Goal: Task Accomplishment & Management: Use online tool/utility

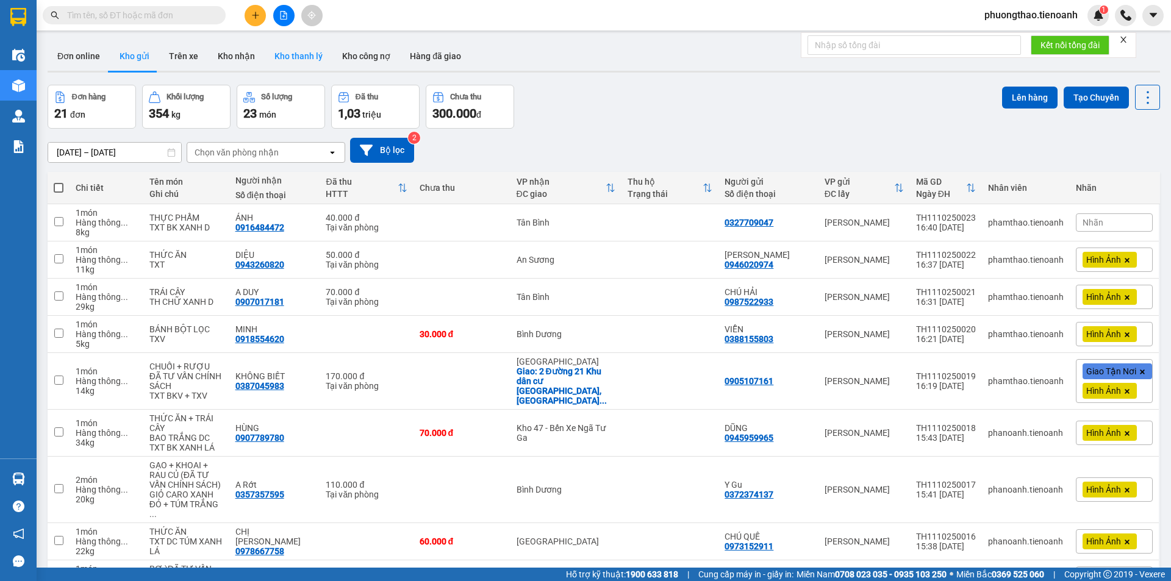
click at [265, 43] on button "Kho thanh lý" at bounding box center [299, 55] width 68 height 29
type input "[DATE] – [DATE]"
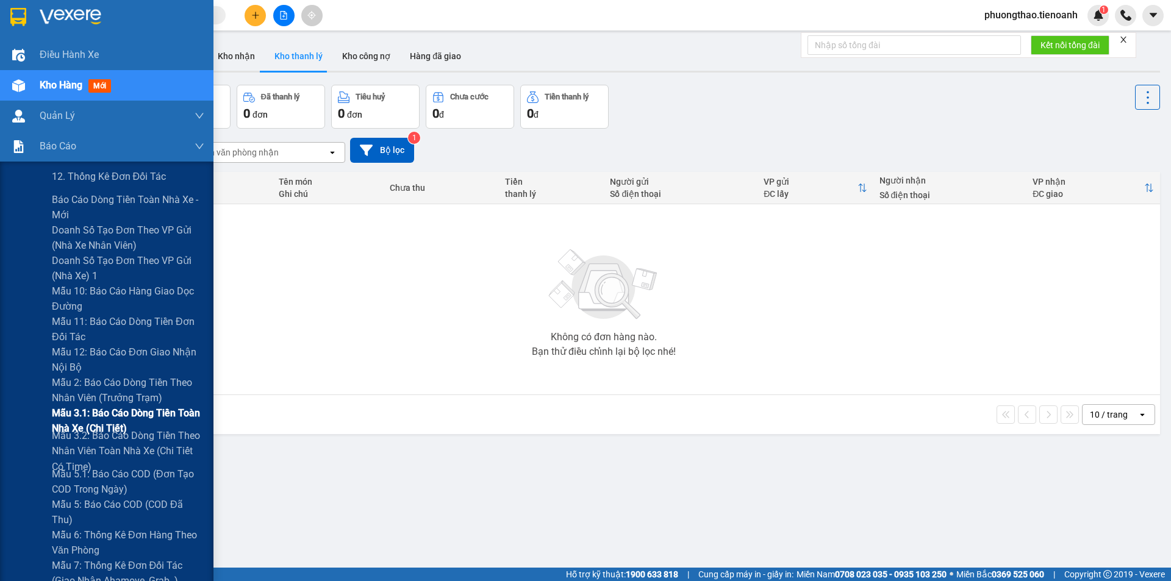
click at [96, 419] on span "Mẫu 3.1: Báo cáo dòng tiền toàn nhà xe (Chi Tiết)" at bounding box center [128, 421] width 152 height 30
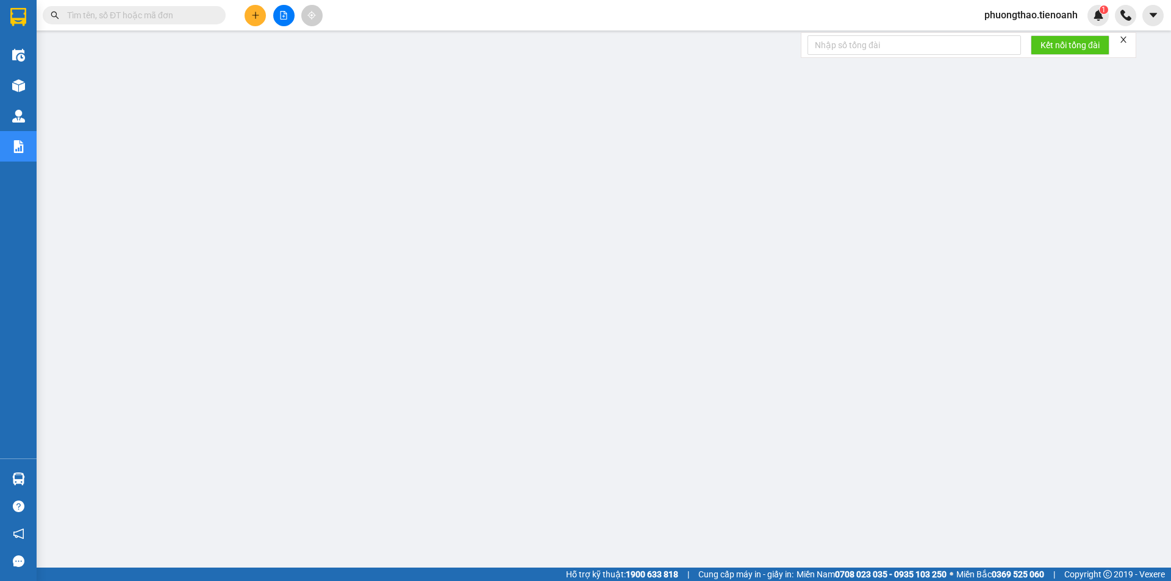
click at [1125, 41] on icon "close" at bounding box center [1123, 39] width 9 height 9
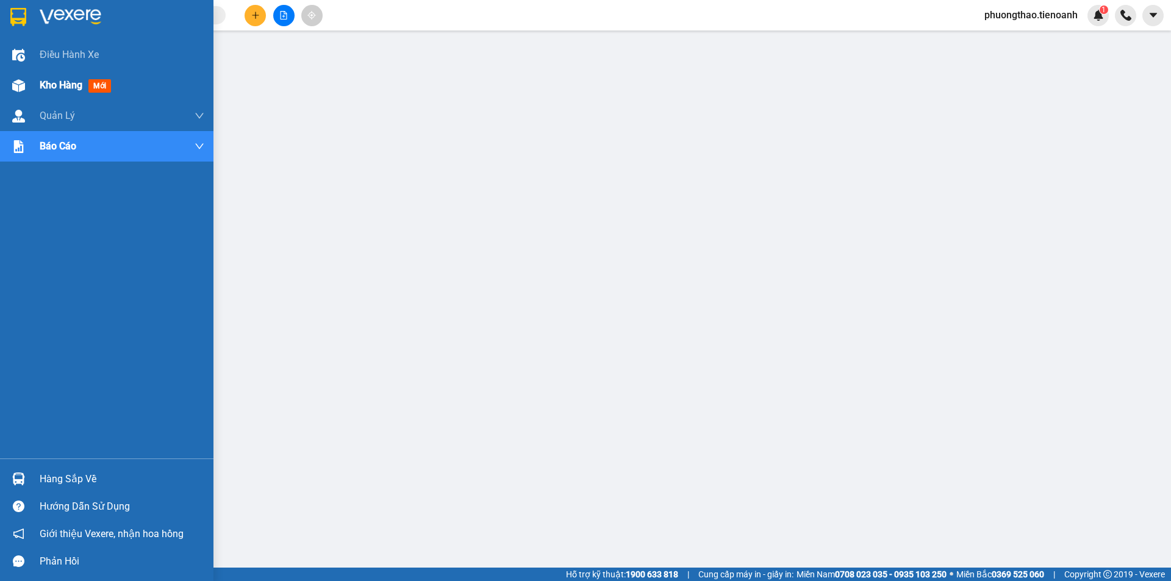
click at [27, 88] on div at bounding box center [18, 85] width 21 height 21
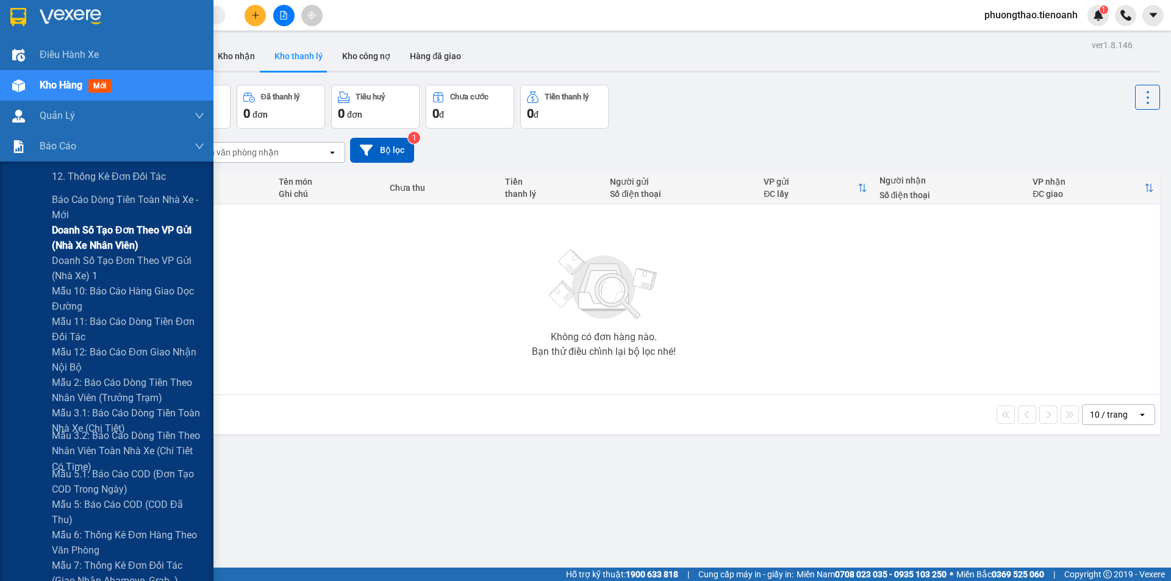
click at [131, 227] on span "Doanh số tạo đơn theo VP gửi (nhà xe nhân viên)" at bounding box center [128, 238] width 152 height 30
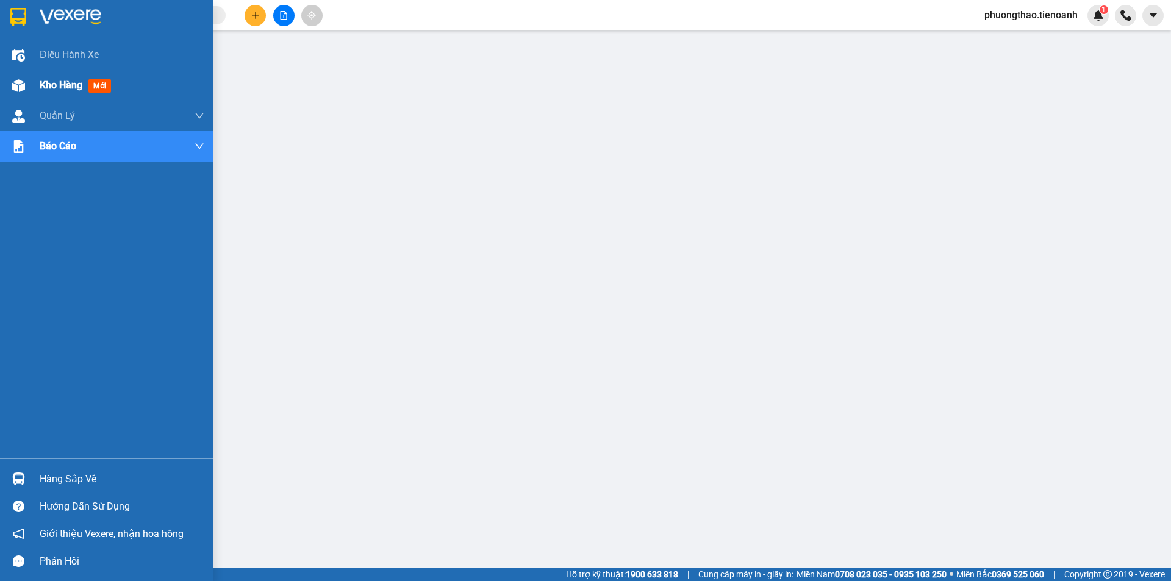
click at [40, 90] on span "Kho hàng" at bounding box center [61, 85] width 43 height 12
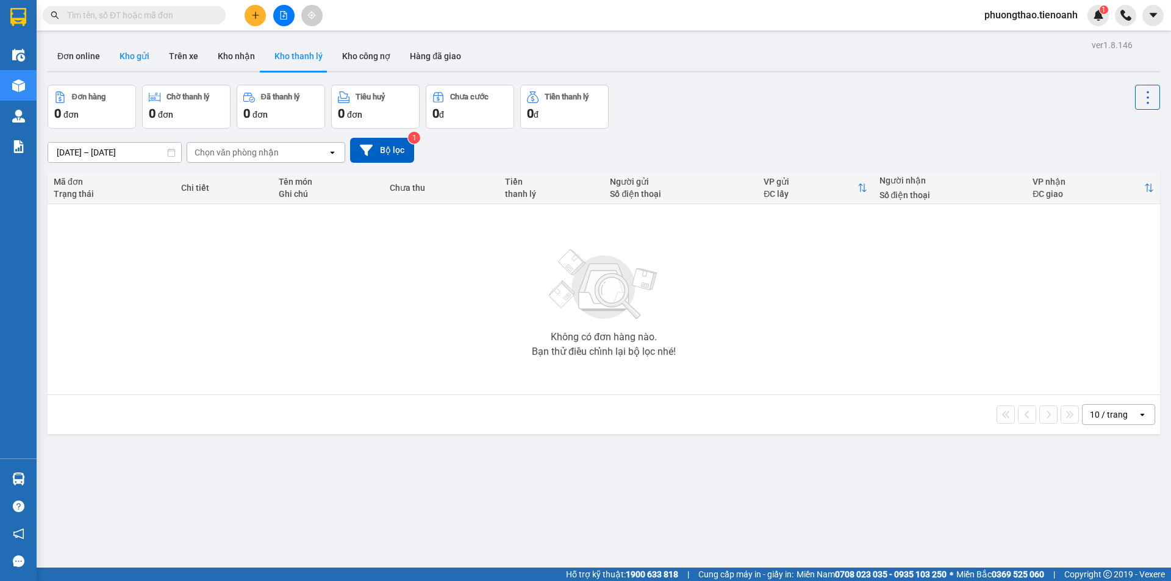
click at [121, 48] on button "Kho gửi" at bounding box center [134, 55] width 49 height 29
type input "[DATE] – [DATE]"
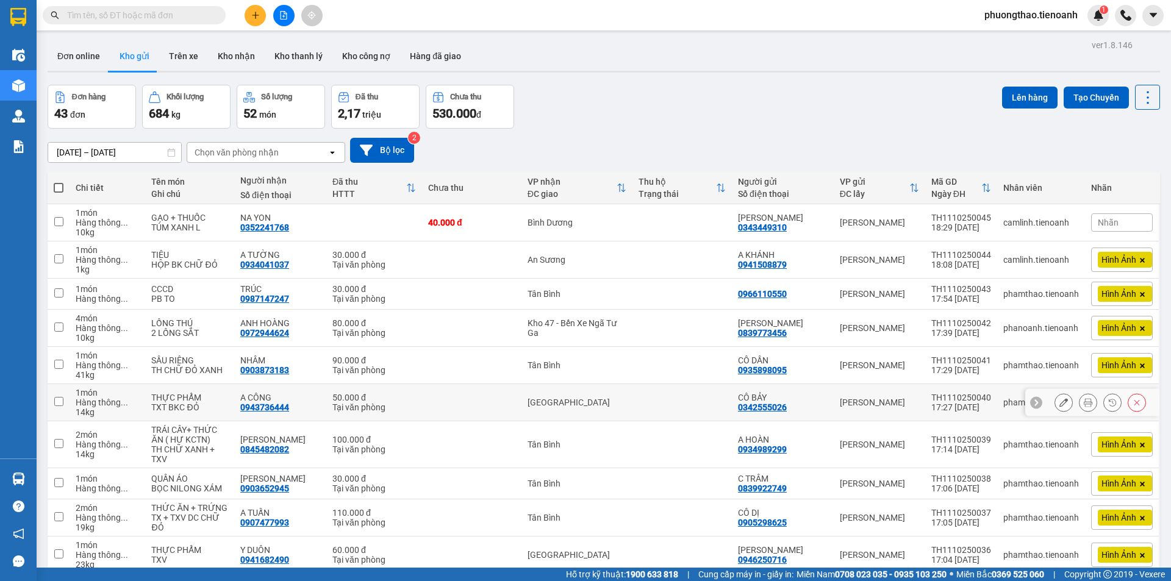
scroll to position [56, 0]
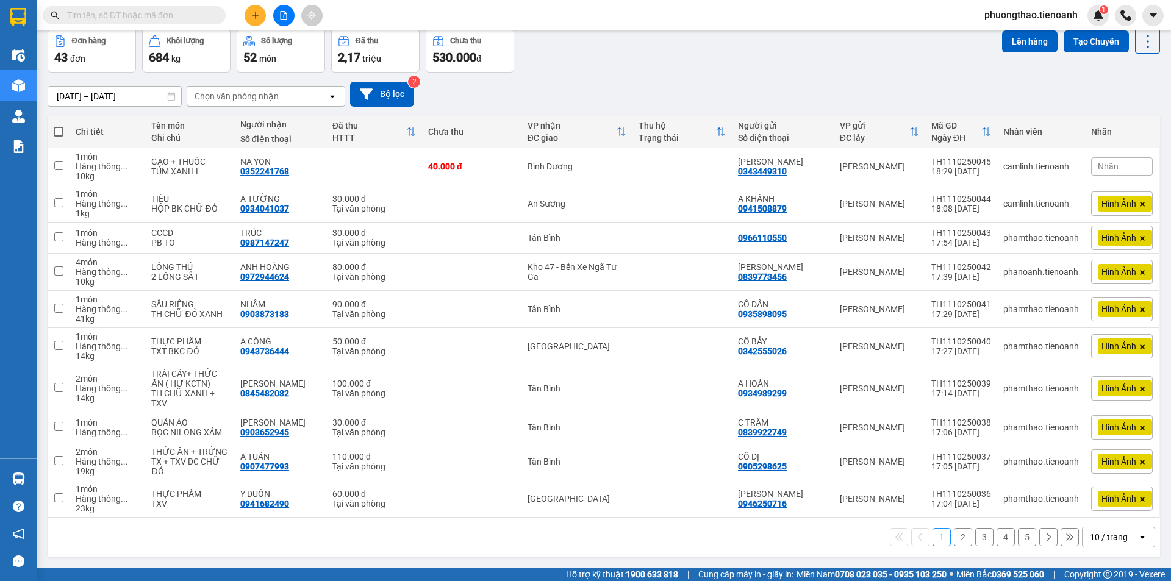
click at [1090, 540] on div "10 / trang" at bounding box center [1109, 537] width 38 height 12
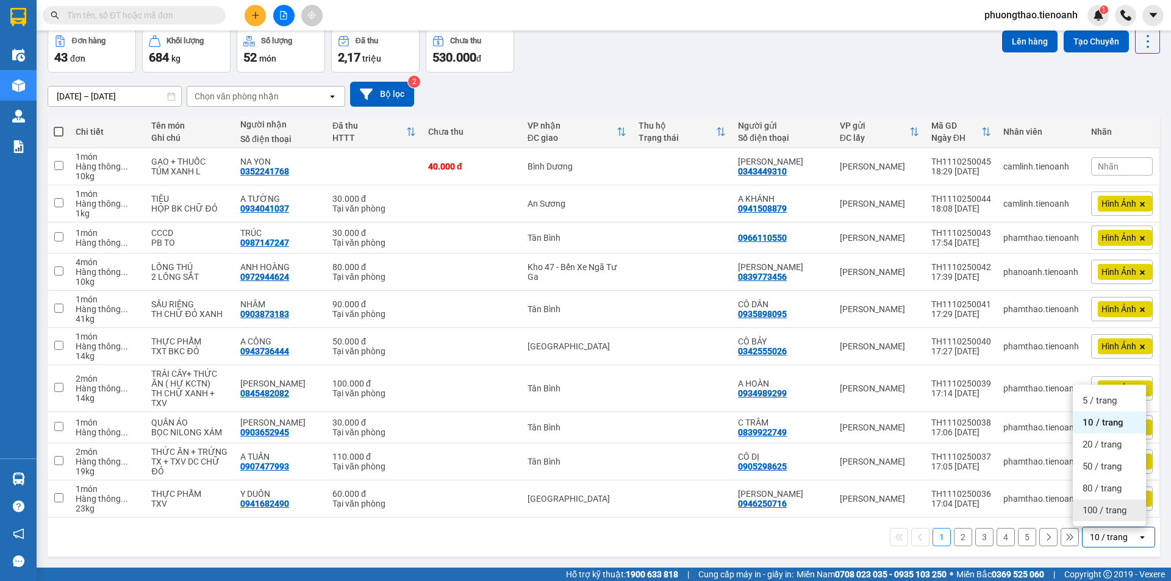
click at [1095, 513] on span "100 / trang" at bounding box center [1104, 510] width 44 height 12
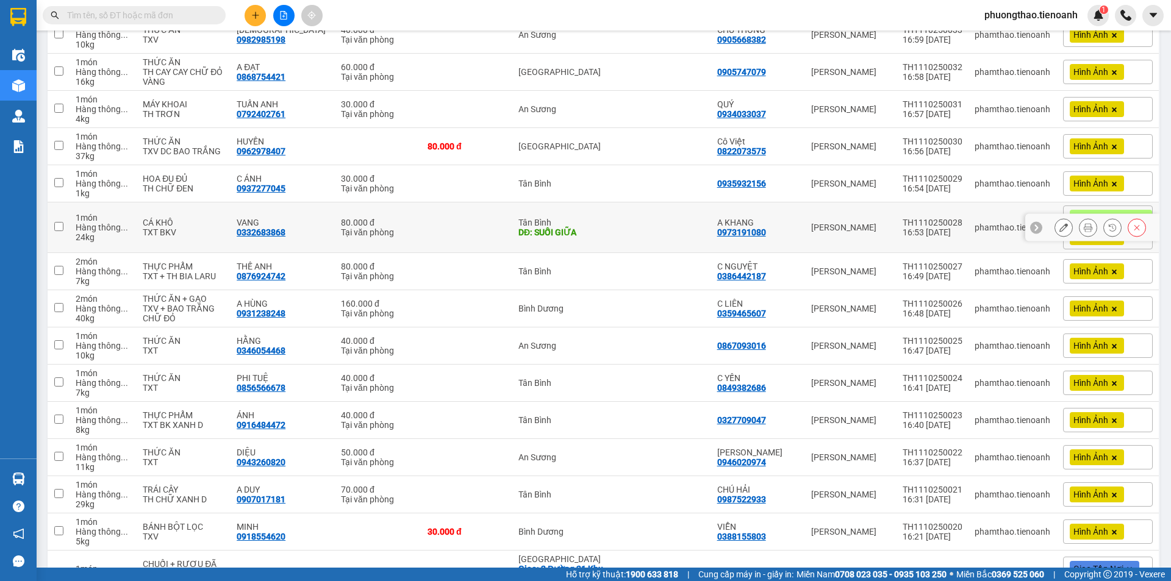
scroll to position [484, 0]
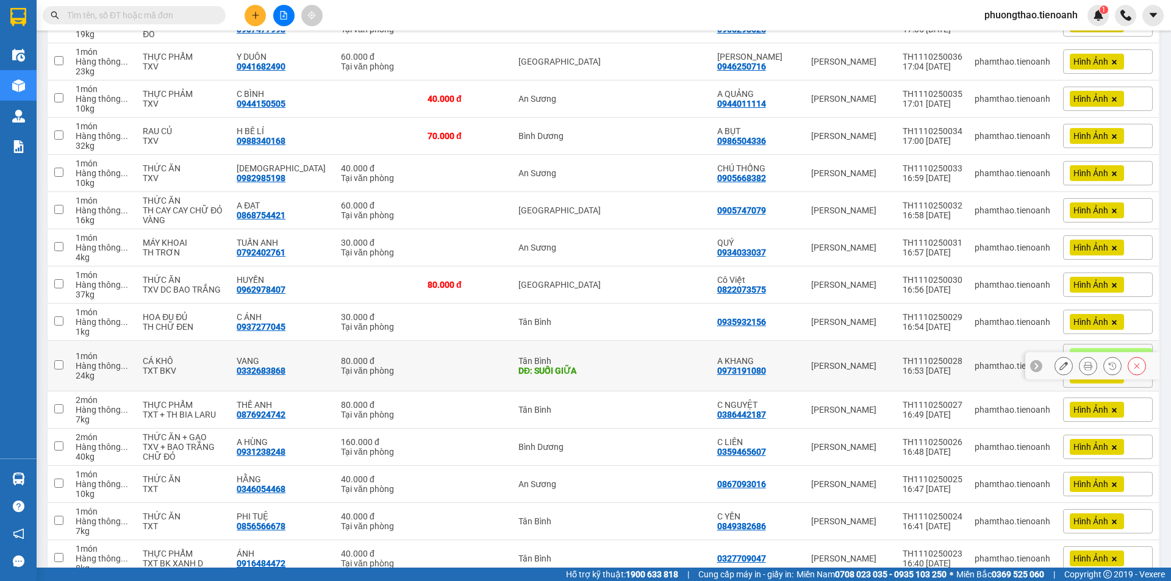
click at [61, 370] on input "checkbox" at bounding box center [58, 364] width 9 height 9
checkbox input "true"
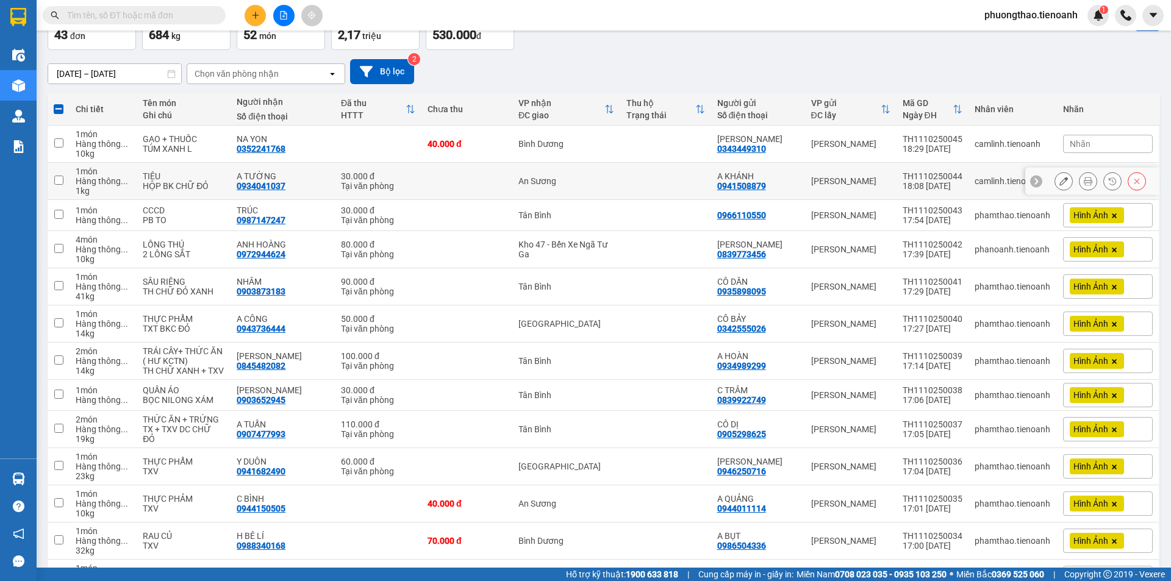
scroll to position [0, 0]
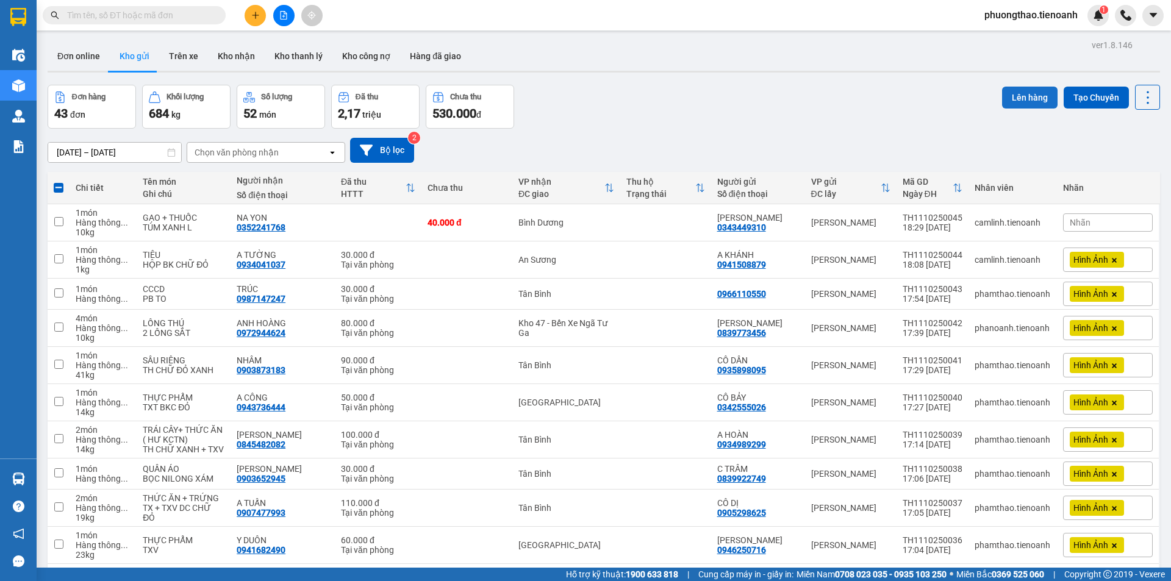
click at [1004, 107] on button "Lên hàng" at bounding box center [1029, 98] width 55 height 22
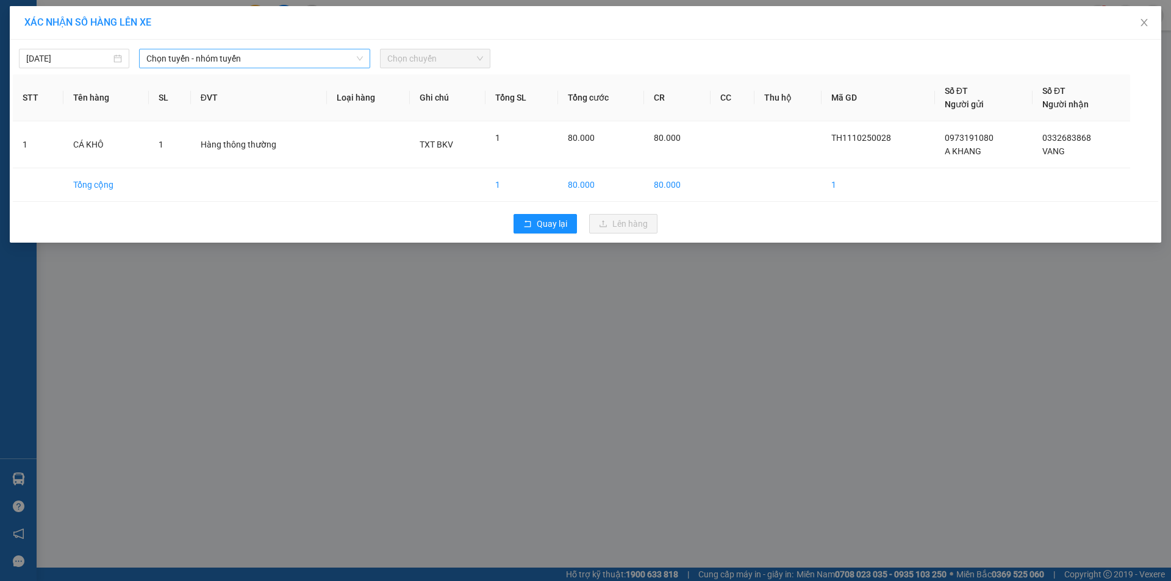
click at [224, 60] on span "Chọn tuyến - nhóm tuyến" at bounding box center [254, 58] width 216 height 18
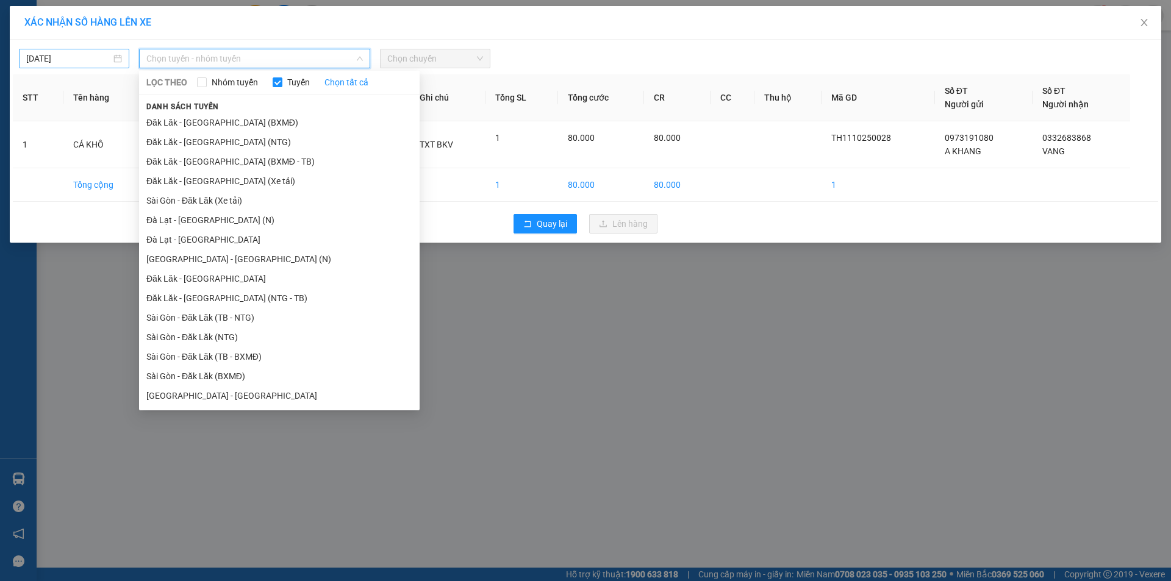
type input "[DATE]"
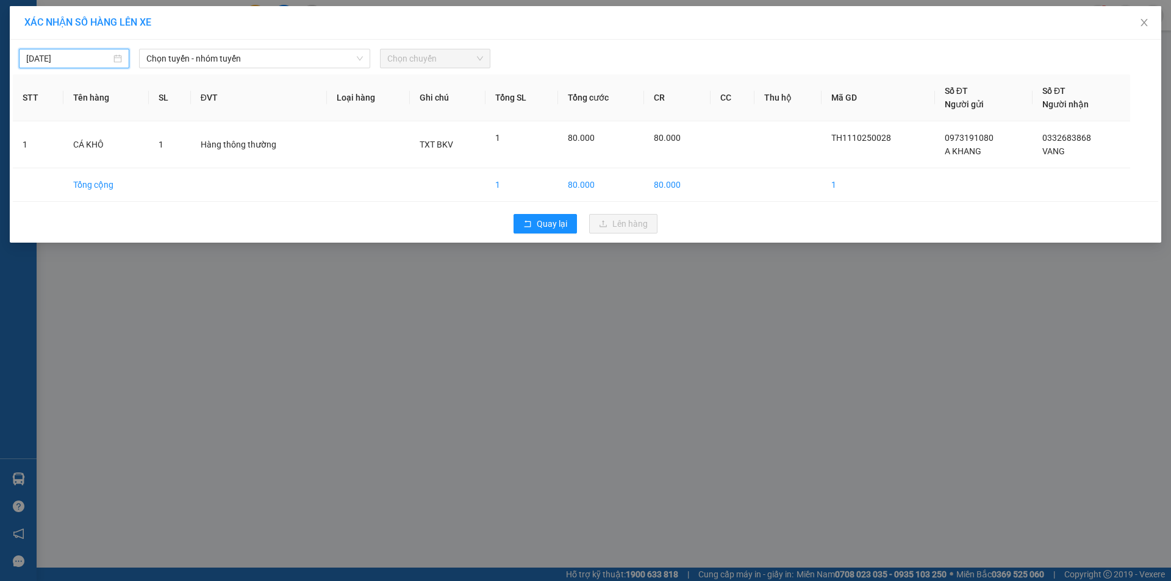
click at [49, 55] on input "[DATE]" at bounding box center [68, 58] width 85 height 13
click at [216, 59] on span "Chọn tuyến - nhóm tuyến" at bounding box center [254, 58] width 216 height 18
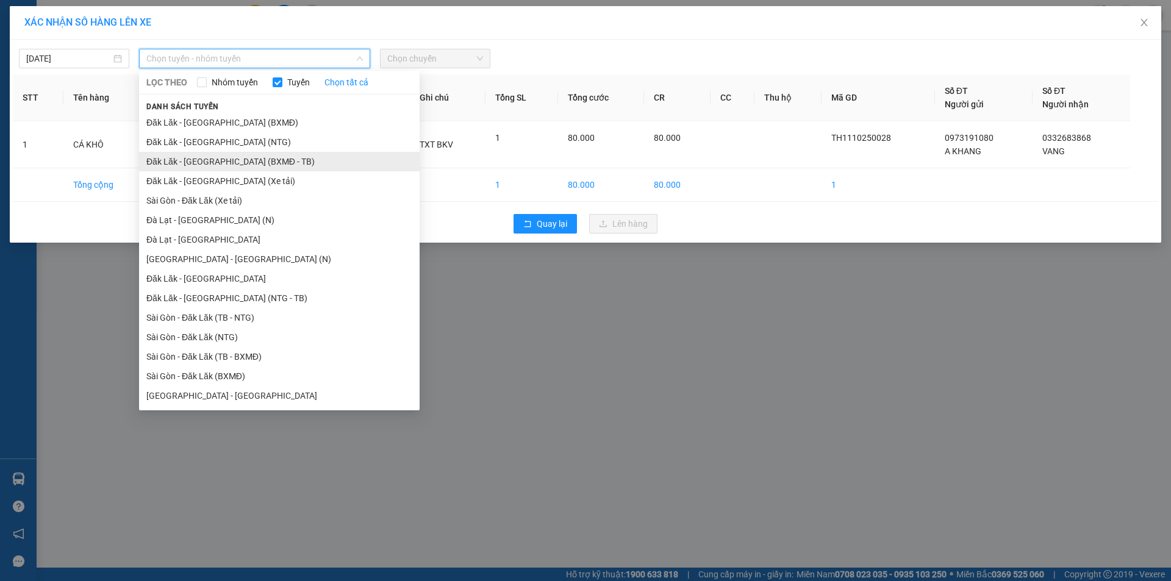
click at [248, 160] on li "Đăk Lăk - [GEOGRAPHIC_DATA] (BXMĐ - TB)" at bounding box center [279, 162] width 281 height 20
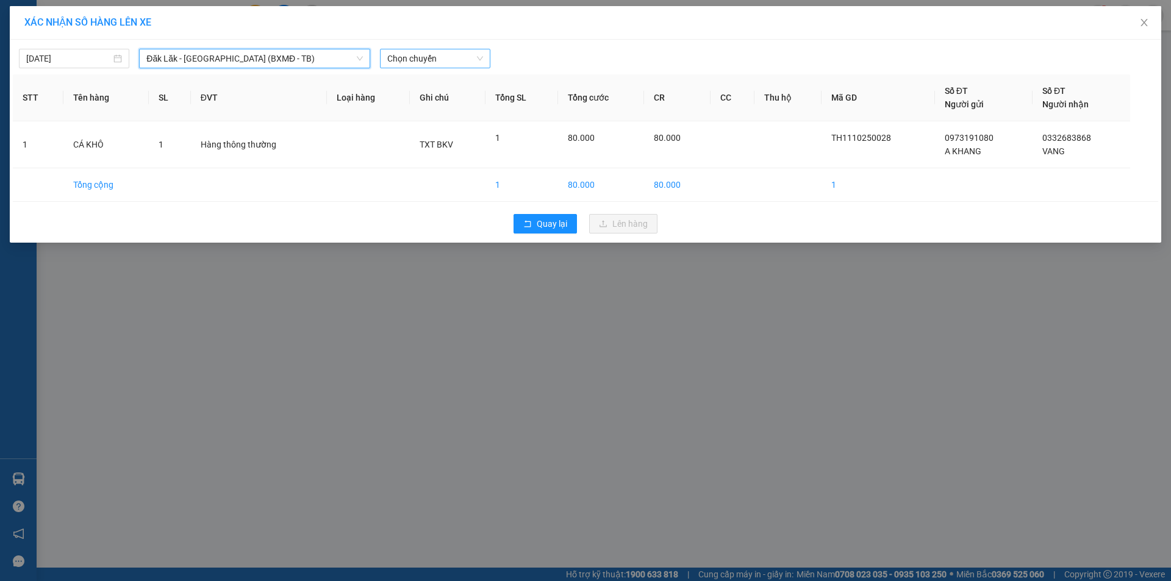
click at [429, 60] on span "Chọn chuyến" at bounding box center [435, 58] width 96 height 18
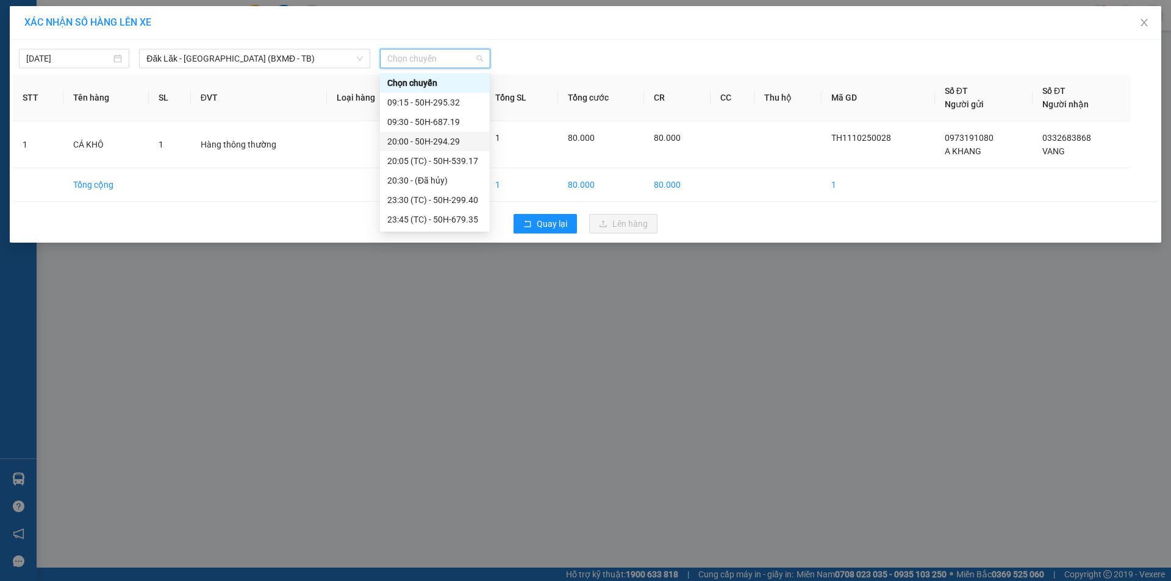
click at [463, 140] on div "20:00 - 50H-294.29" at bounding box center [434, 141] width 95 height 13
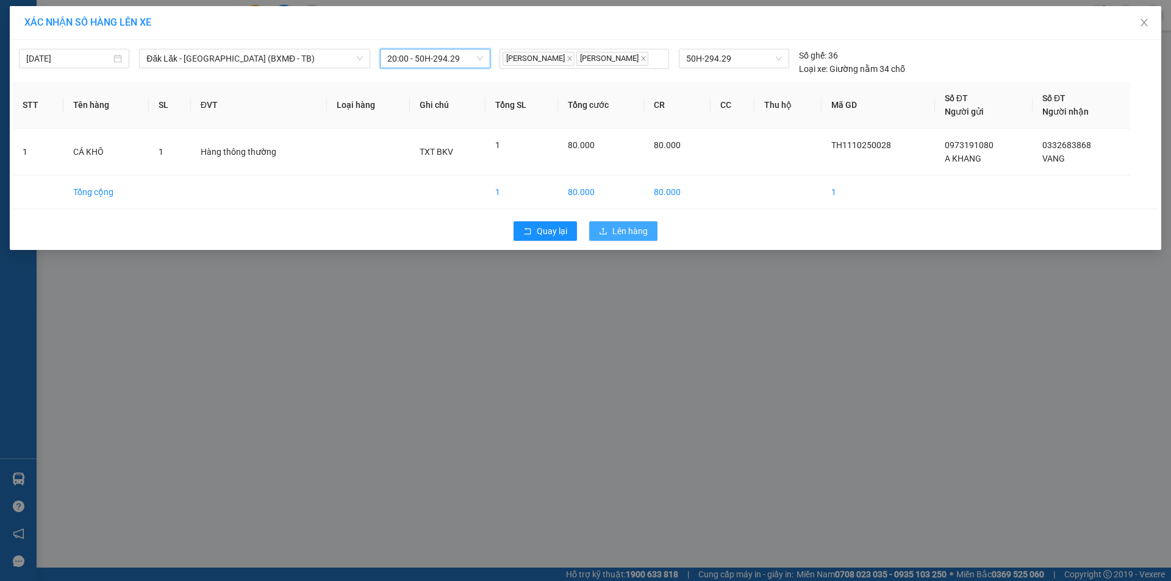
click at [608, 227] on button "Lên hàng" at bounding box center [623, 231] width 68 height 20
